Goal: Information Seeking & Learning: Find specific page/section

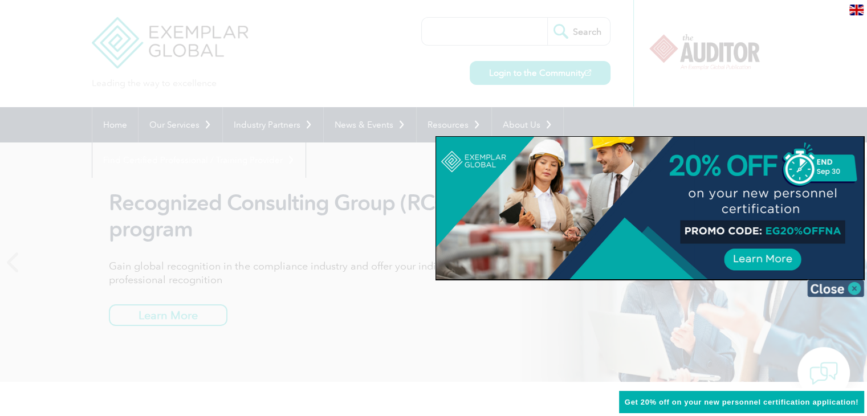
click at [825, 288] on img at bounding box center [835, 288] width 57 height 17
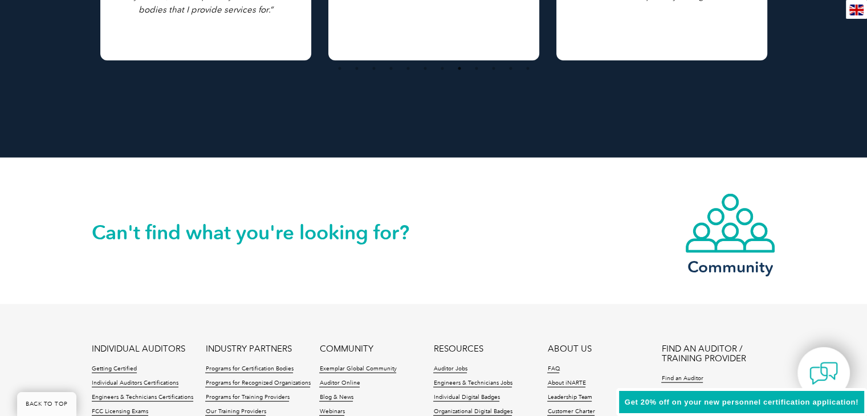
scroll to position [2706, 0]
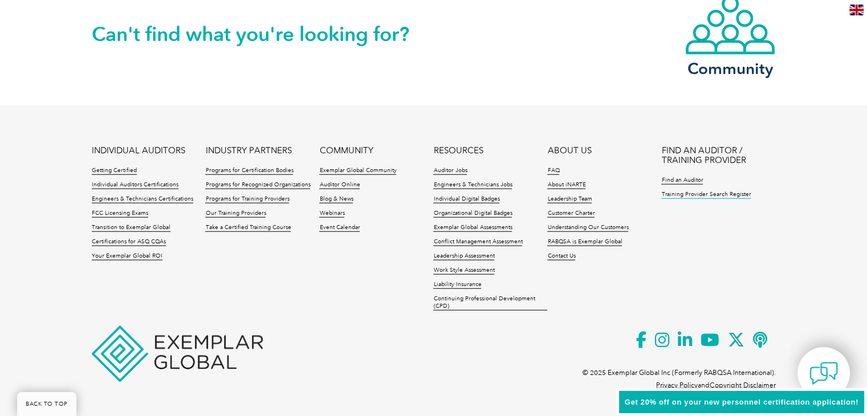
click at [687, 192] on link "Training Provider Search Register" at bounding box center [705, 195] width 89 height 8
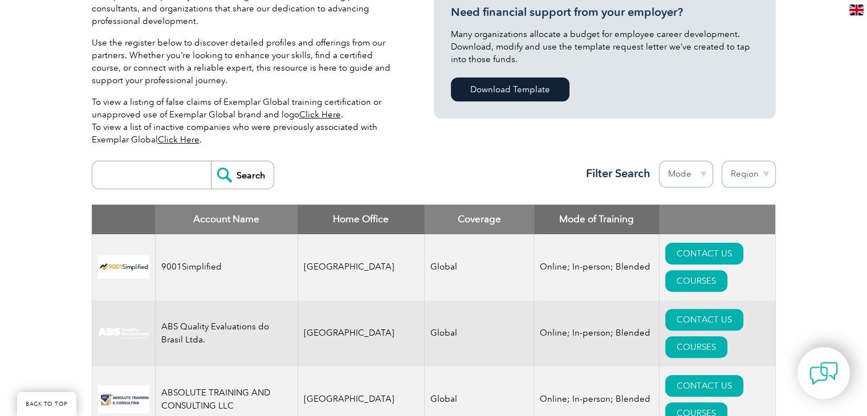
scroll to position [285, 0]
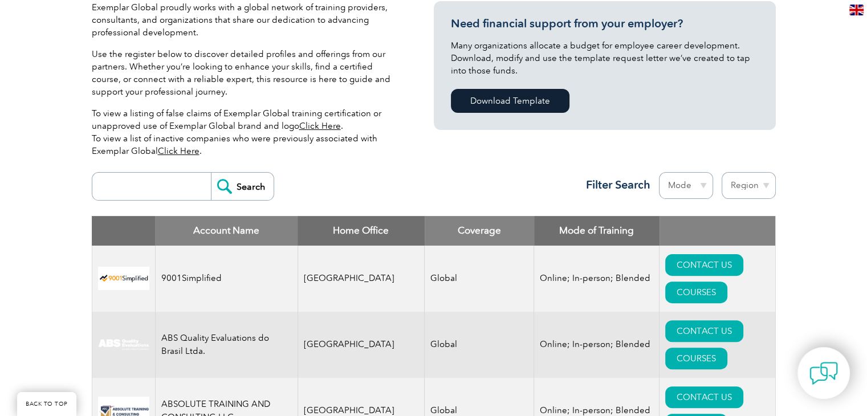
click at [136, 183] on input "search" at bounding box center [154, 186] width 113 height 27
type input "JMD"
click at [211, 173] on input "Search" at bounding box center [242, 186] width 63 height 27
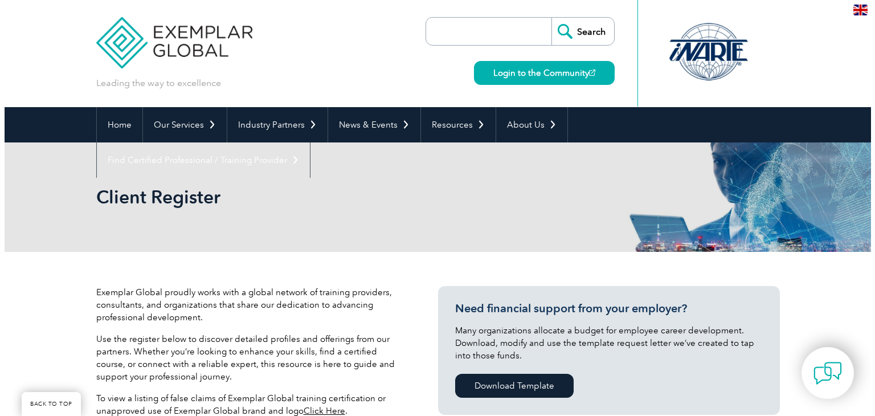
scroll to position [360, 0]
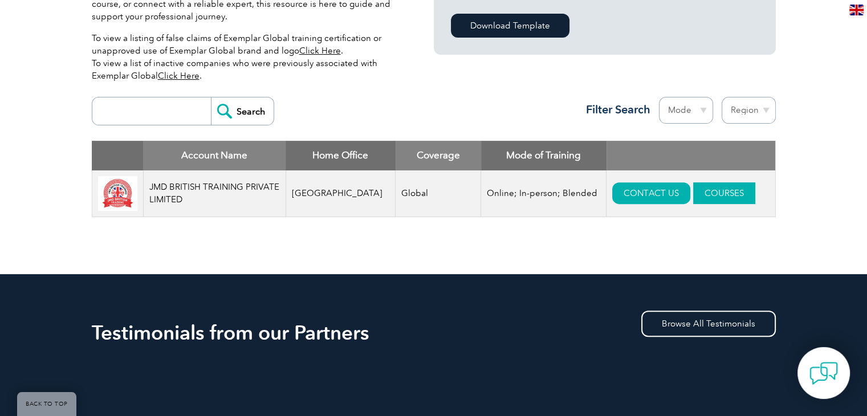
click at [696, 195] on link "COURSES" at bounding box center [724, 193] width 62 height 22
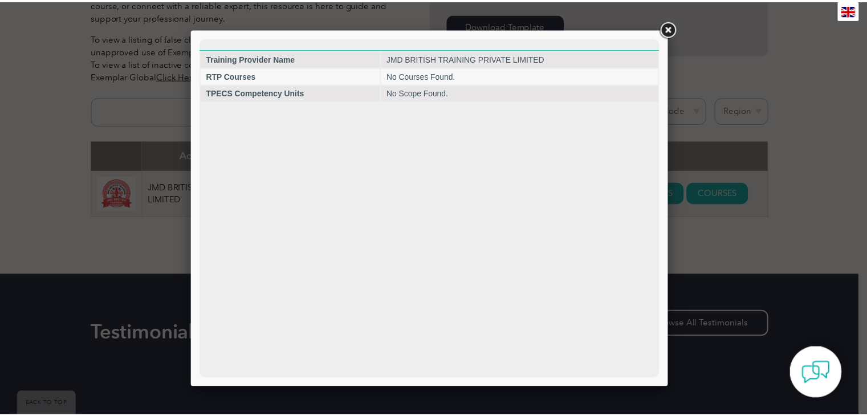
scroll to position [0, 0]
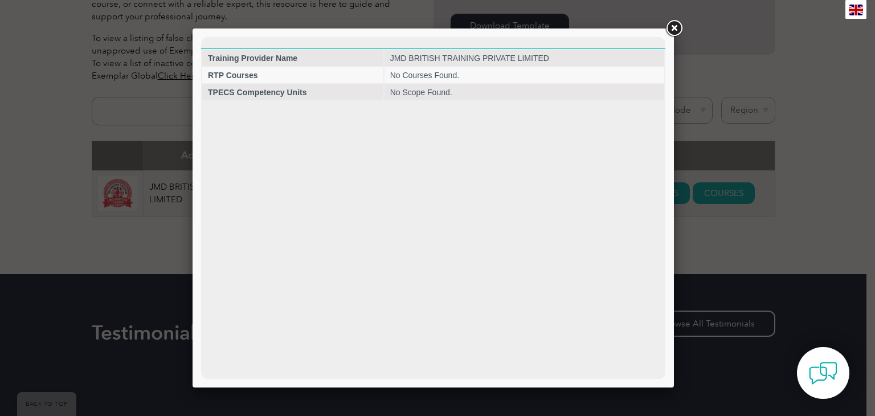
click at [674, 29] on link at bounding box center [674, 28] width 21 height 21
